Goal: Task Accomplishment & Management: Manage account settings

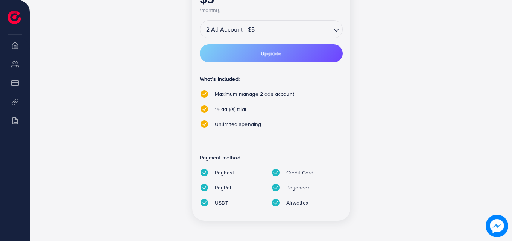
scroll to position [221, 0]
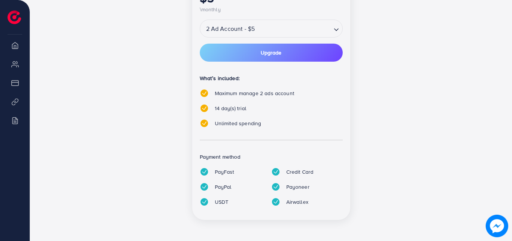
click at [334, 29] on icon "Search for option" at bounding box center [337, 30] width 8 height 8
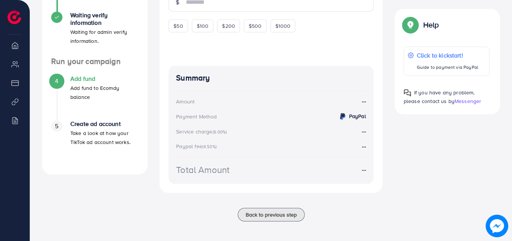
scroll to position [229, 0]
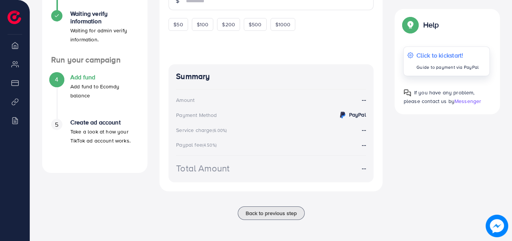
click at [447, 54] on p "Click to kickstart!" at bounding box center [448, 55] width 62 height 9
click at [181, 27] on span "$50" at bounding box center [178, 25] width 9 height 8
type input "**"
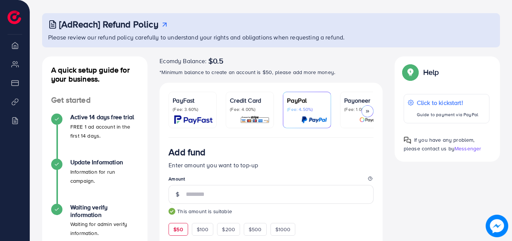
scroll to position [49, 0]
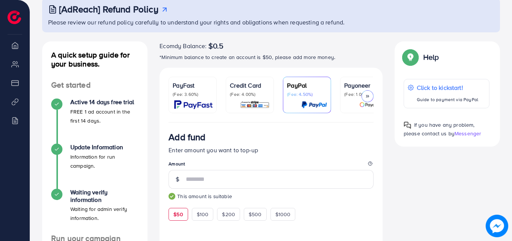
click at [247, 108] on img at bounding box center [255, 105] width 30 height 9
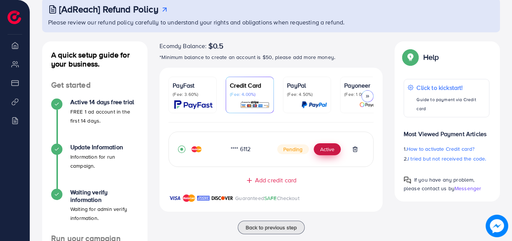
click at [318, 153] on button "Active" at bounding box center [327, 149] width 27 height 12
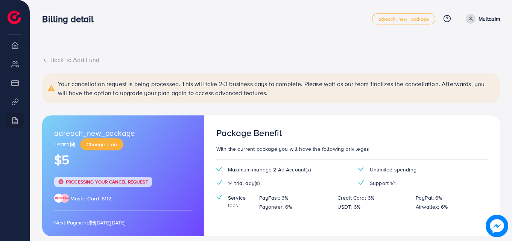
scroll to position [105, 0]
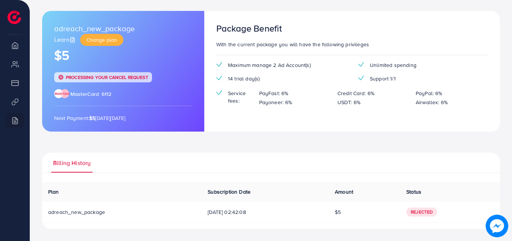
click at [318, 151] on div "Back To Add Fund Your cancellation request is being processed. This will take 2…" at bounding box center [271, 90] width 458 height 278
